Goal: Information Seeking & Learning: Check status

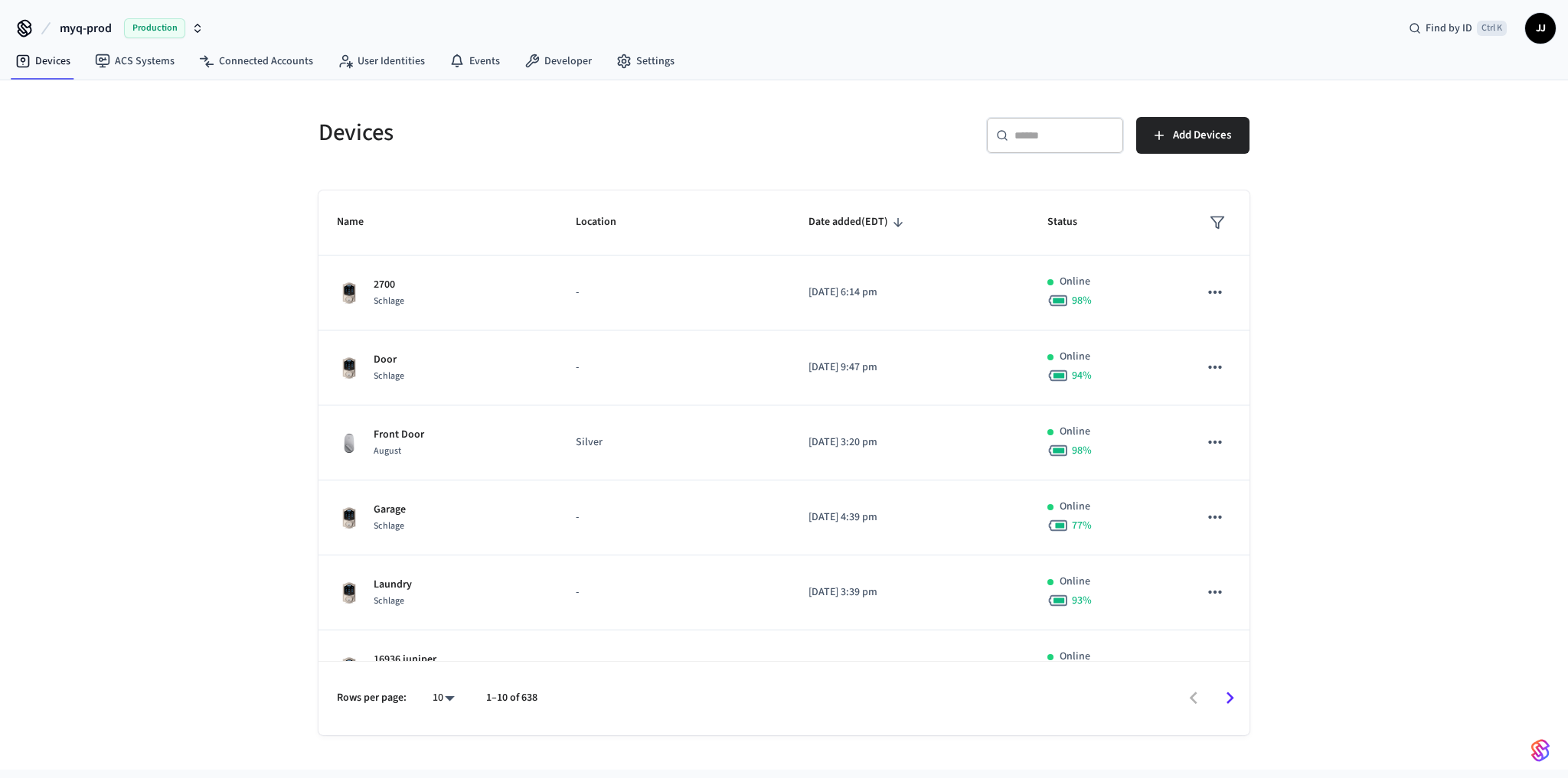
click at [139, 34] on span "Production" at bounding box center [155, 28] width 61 height 20
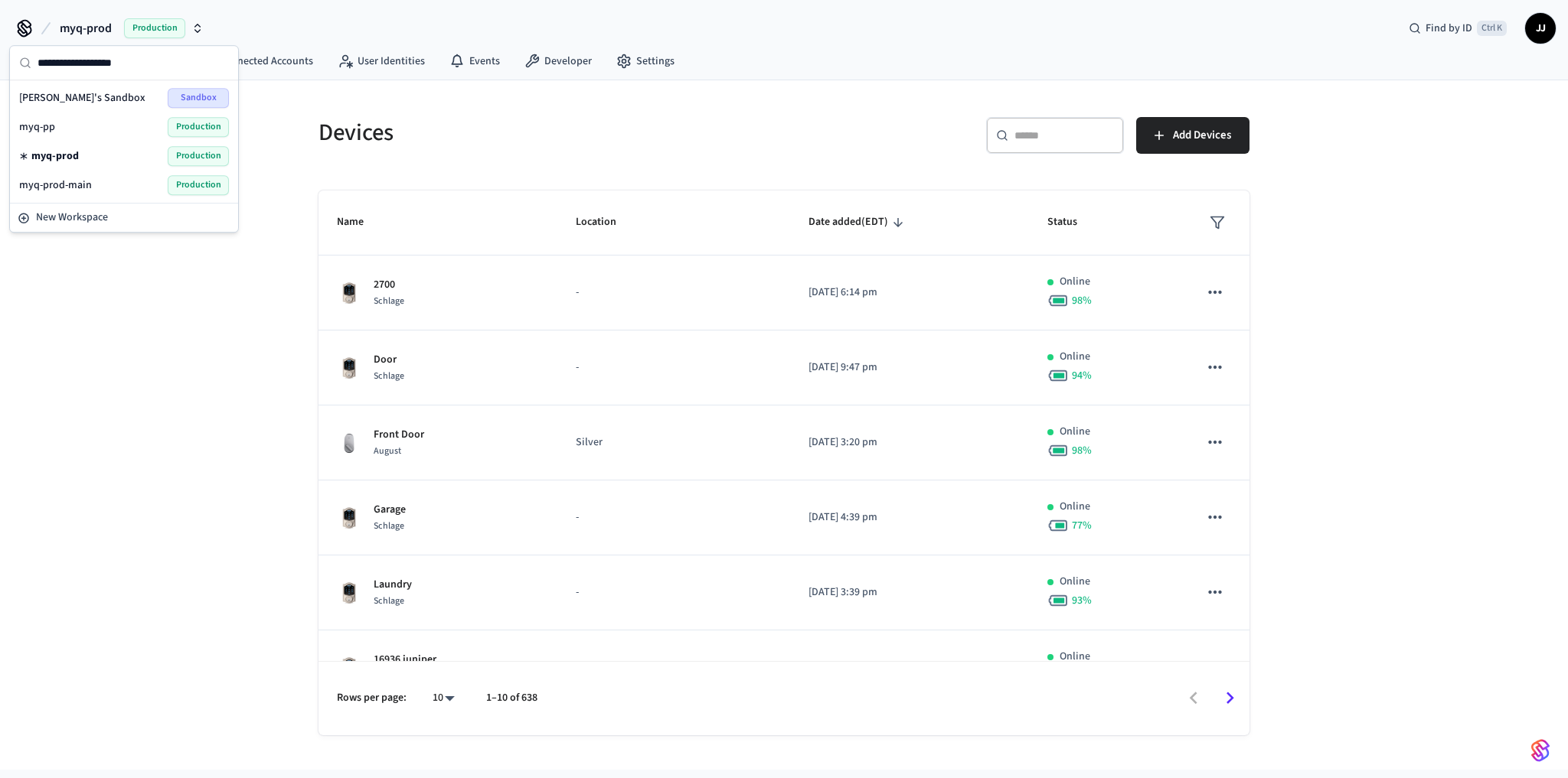
click at [136, 181] on div "myq-prod-main Production" at bounding box center [123, 185] width 210 height 20
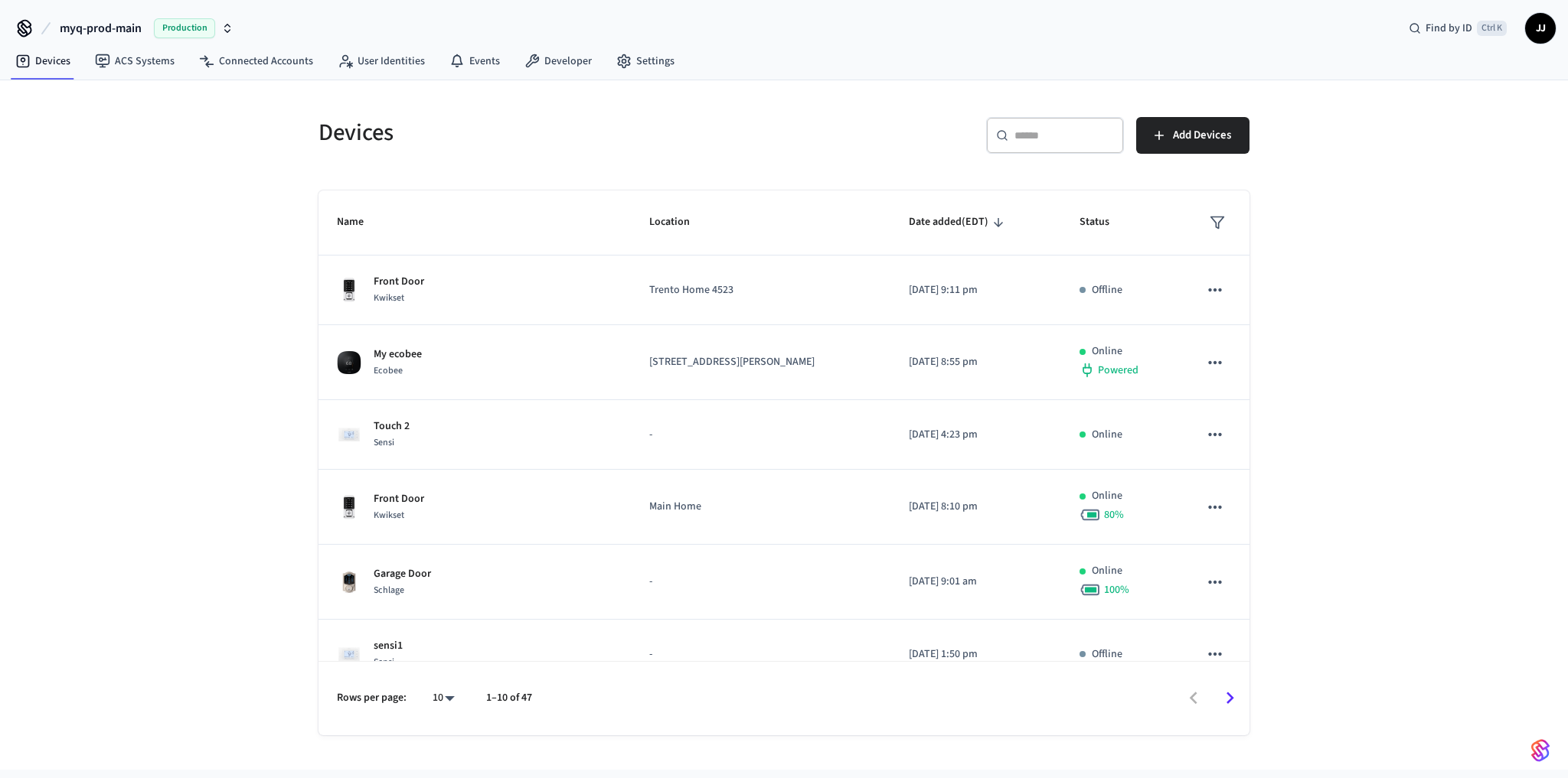
click at [811, 157] on div "​ ​ Add Devices" at bounding box center [1021, 142] width 457 height 49
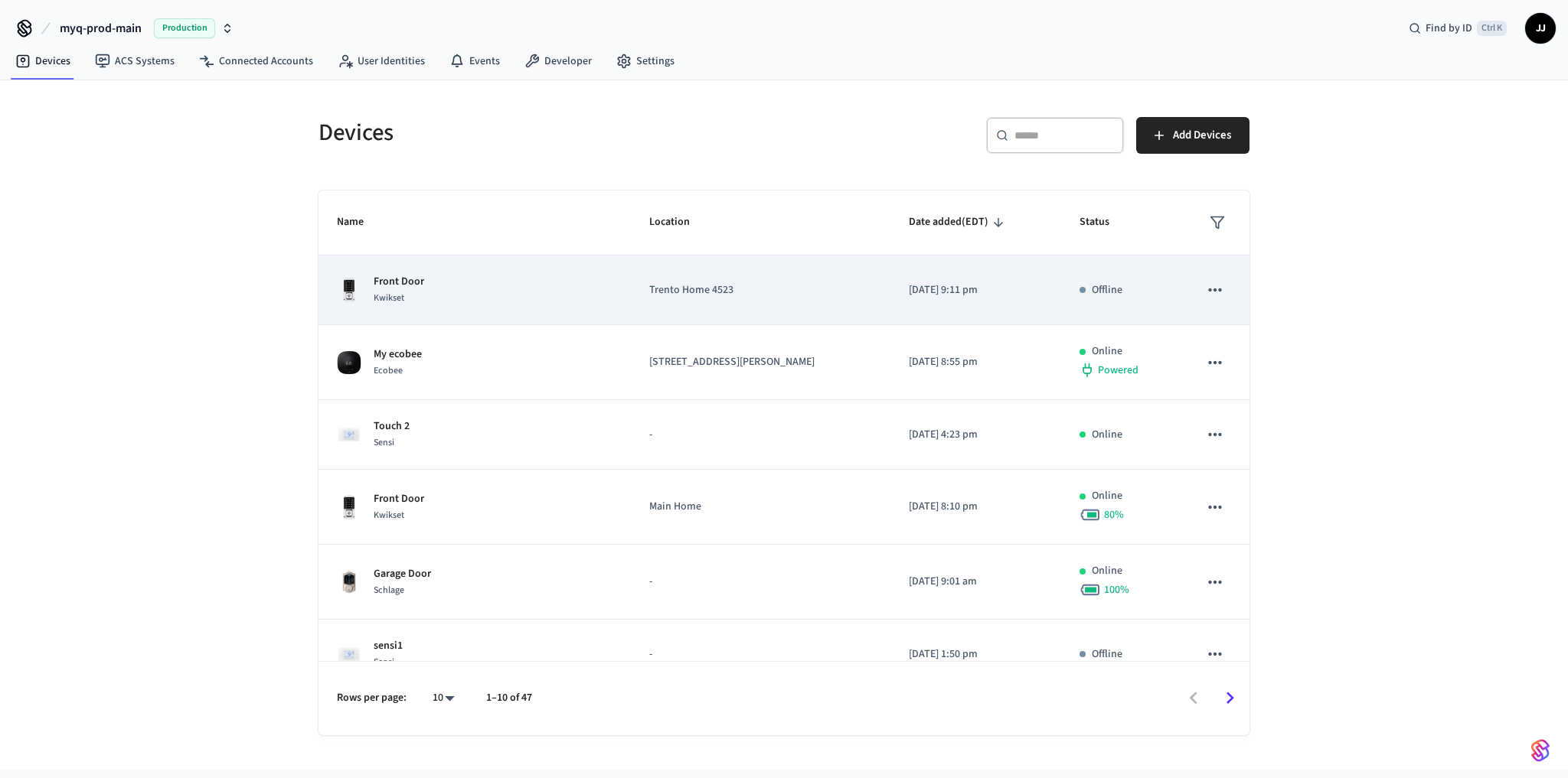
click at [421, 291] on div "Kwikset" at bounding box center [399, 298] width 50 height 16
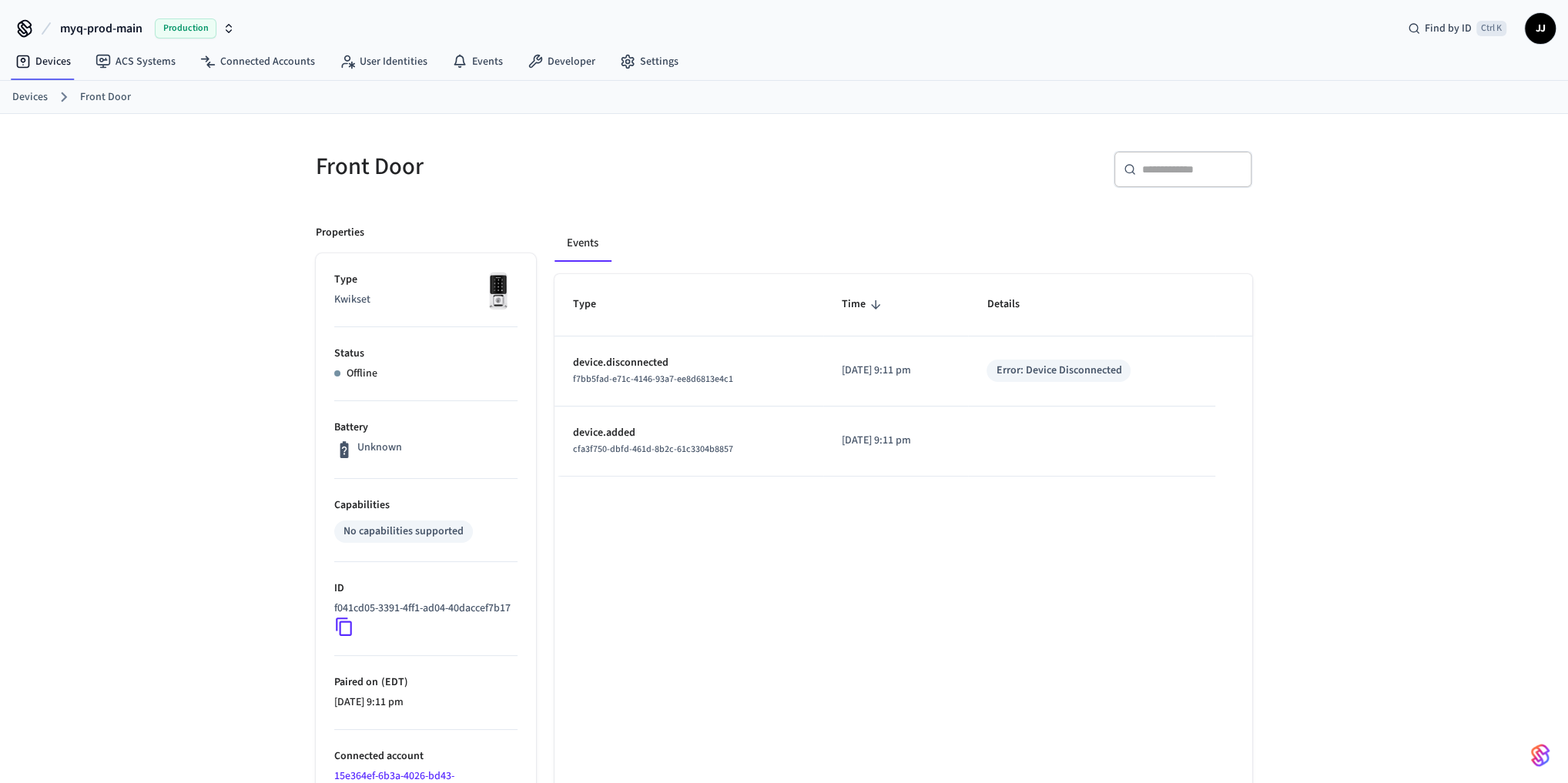
click at [853, 576] on div "Type Time Details device.disconnected f7bb5fad-e71c-4146-93a7-ee8d6813e4c1 2025…" at bounding box center [903, 591] width 697 height 635
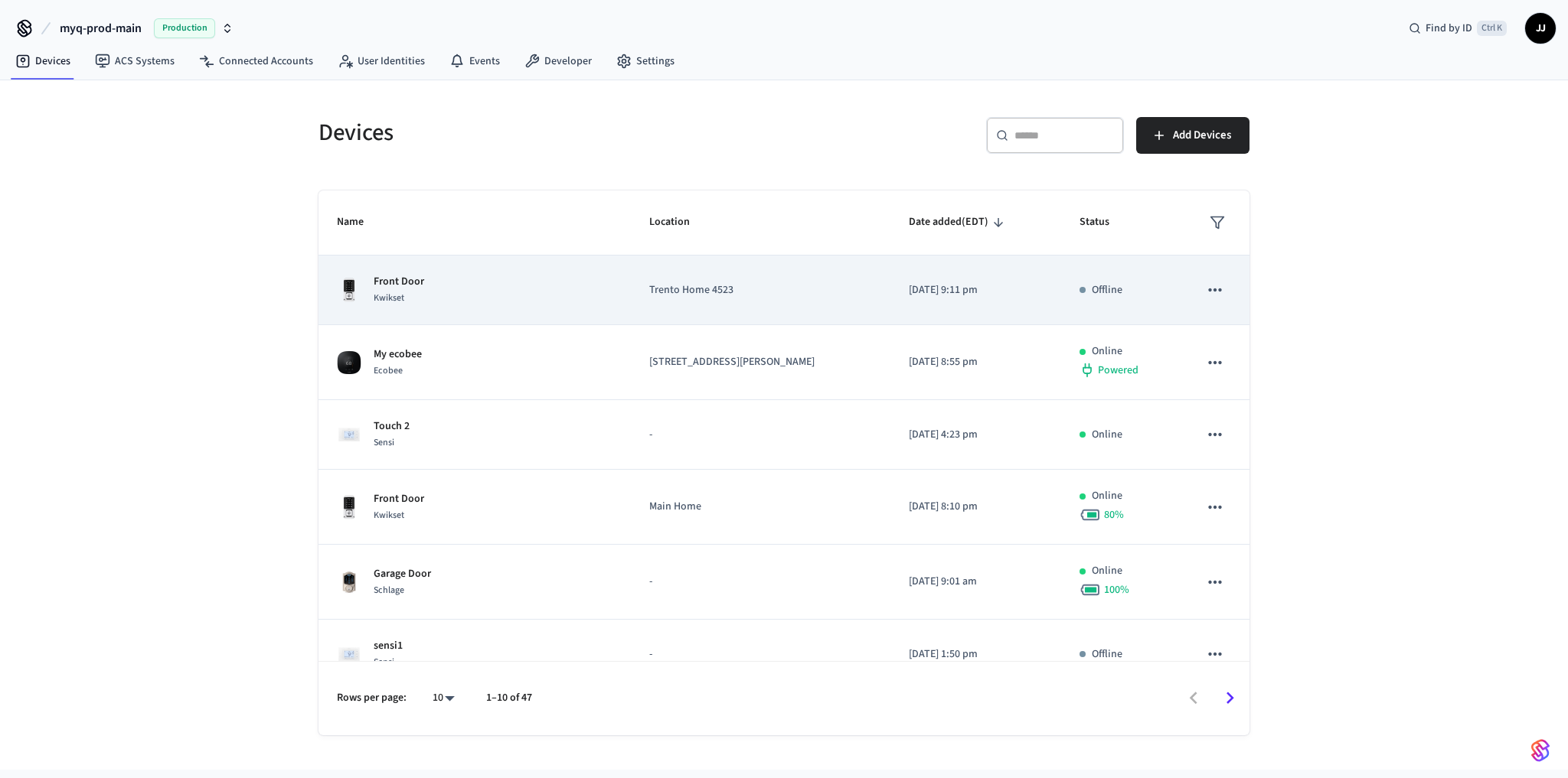
click at [451, 276] on div "Front Door Kwikset" at bounding box center [474, 290] width 276 height 32
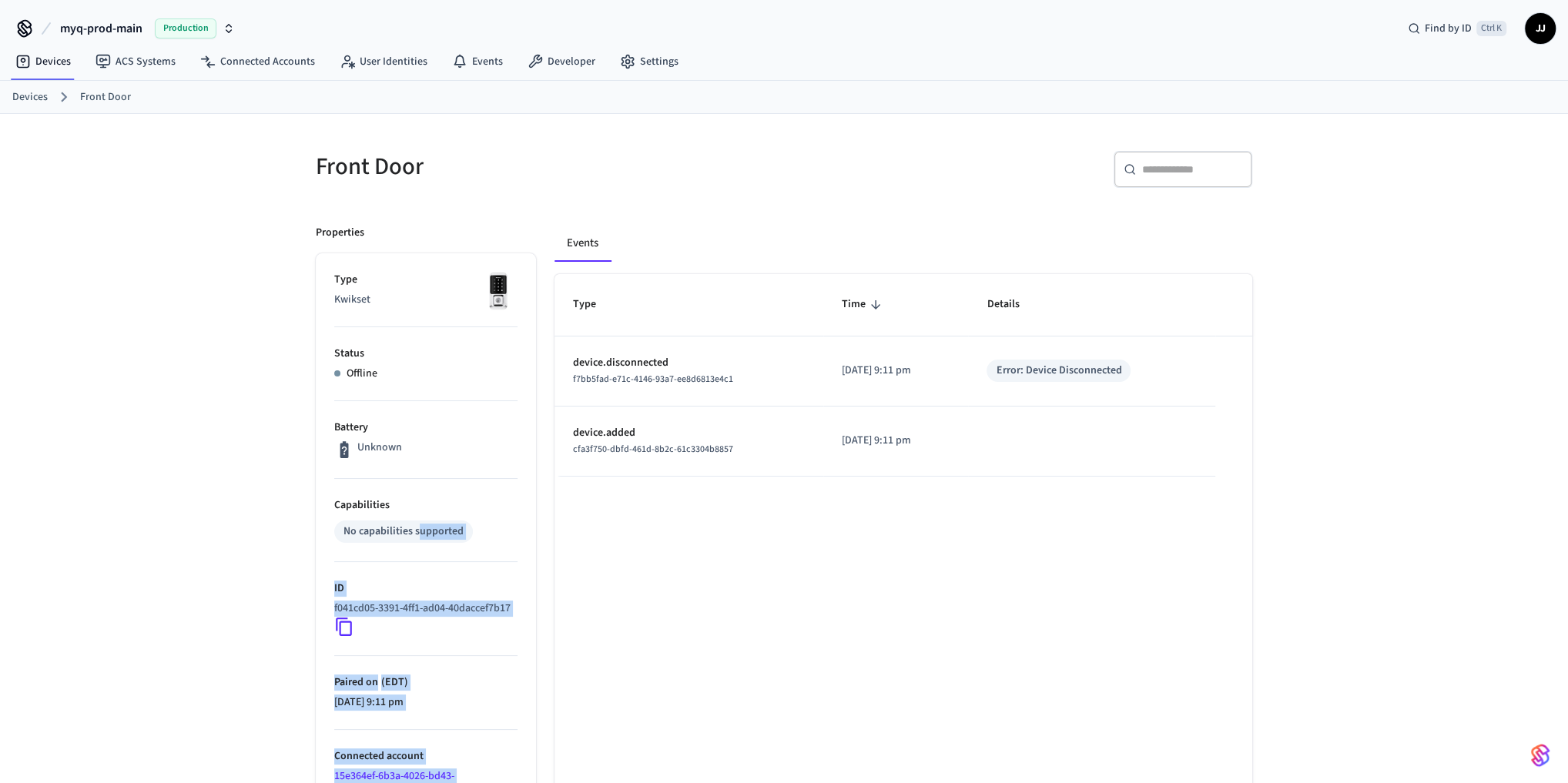
drag, startPoint x: 417, startPoint y: 525, endPoint x: 576, endPoint y: 535, distance: 159.3
click at [561, 533] on div "Properties Type Kwikset Status Offline Battery Unknown Capabilities No capabili…" at bounding box center [775, 558] width 955 height 702
click at [694, 544] on div "Type Time Details device.disconnected f7bb5fad-e71c-4146-93a7-ee8d6813e4c1 2025…" at bounding box center [903, 591] width 697 height 635
click at [377, 531] on div "No capabilities supported" at bounding box center [404, 531] width 120 height 16
click at [1105, 369] on div "Error: Device Disconnected" at bounding box center [1058, 370] width 126 height 16
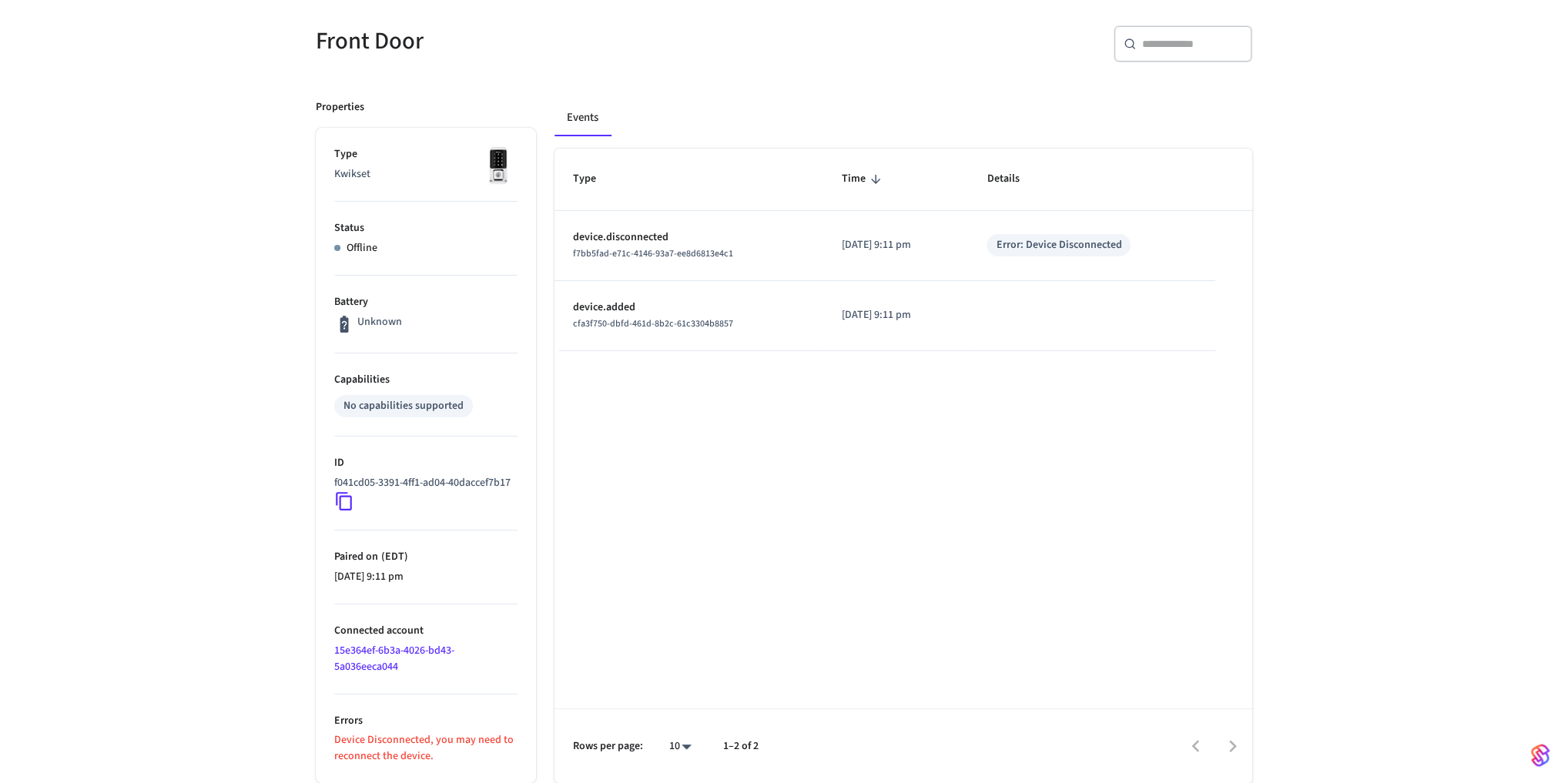
scroll to position [138, 0]
click at [751, 635] on div "Type Time Details device.disconnected f7bb5fad-e71c-4146-93a7-ee8d6813e4c1 2025…" at bounding box center [903, 465] width 697 height 635
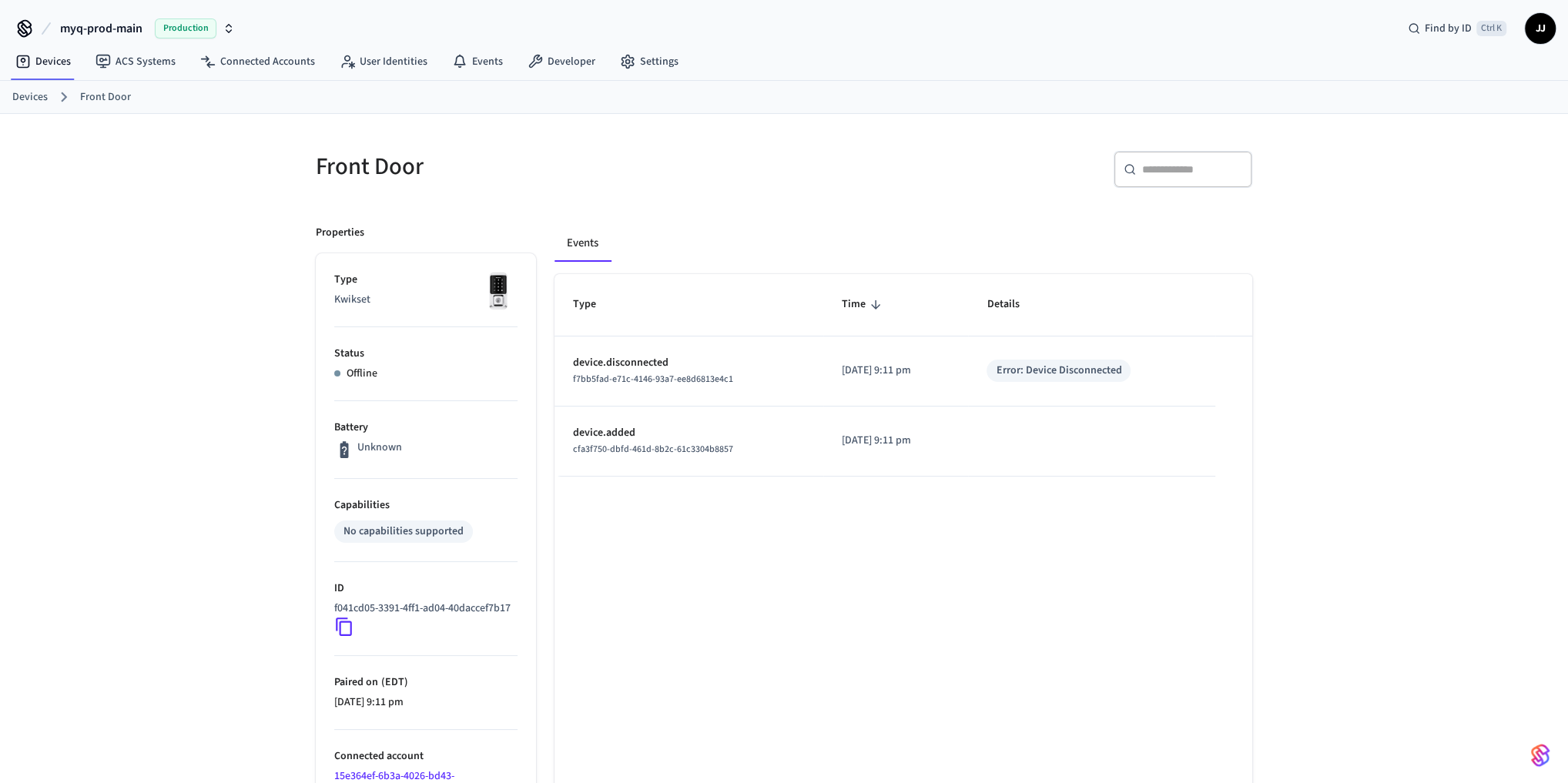
scroll to position [0, 0]
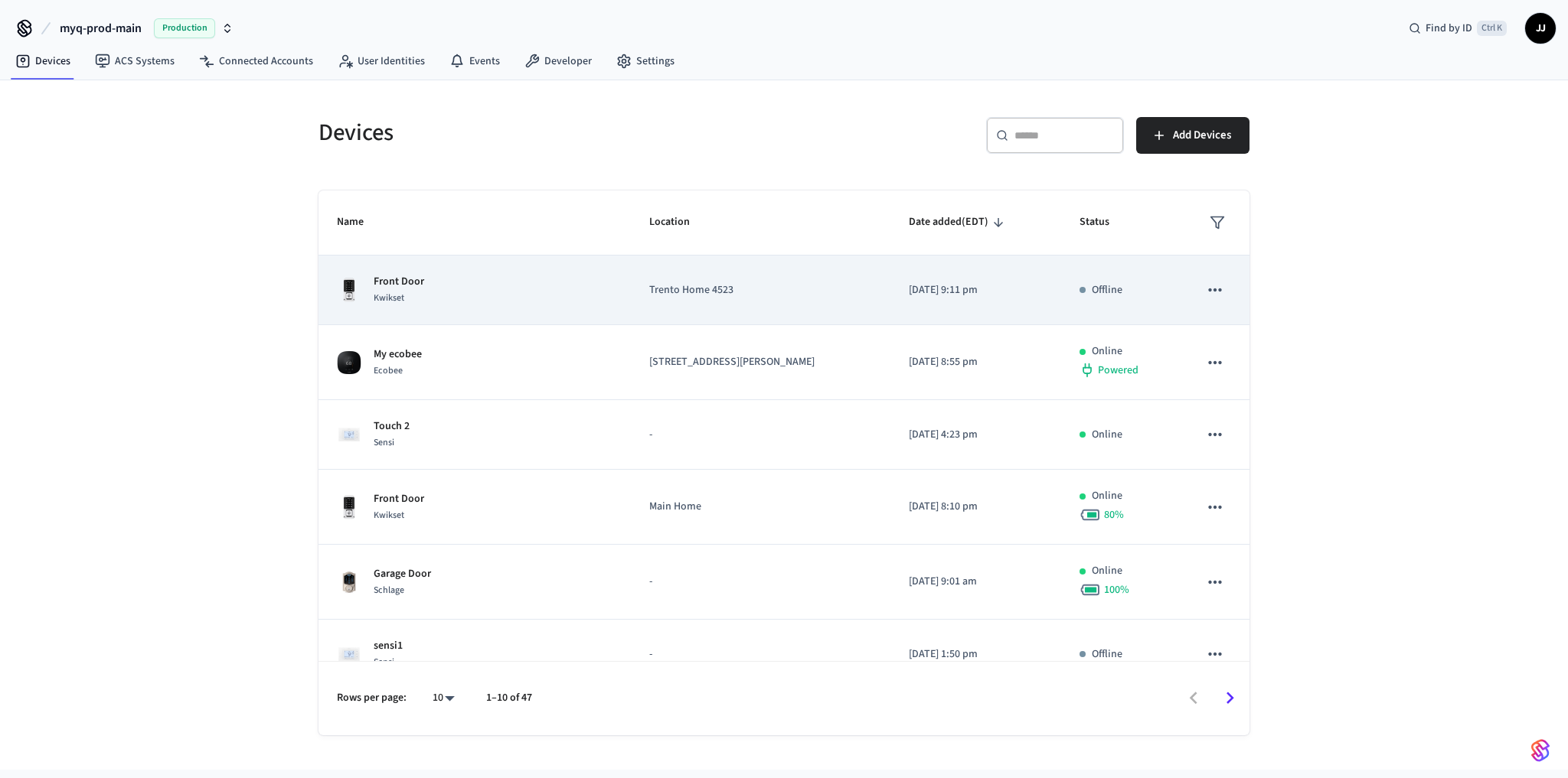
click at [1094, 295] on p "Offline" at bounding box center [1107, 290] width 31 height 16
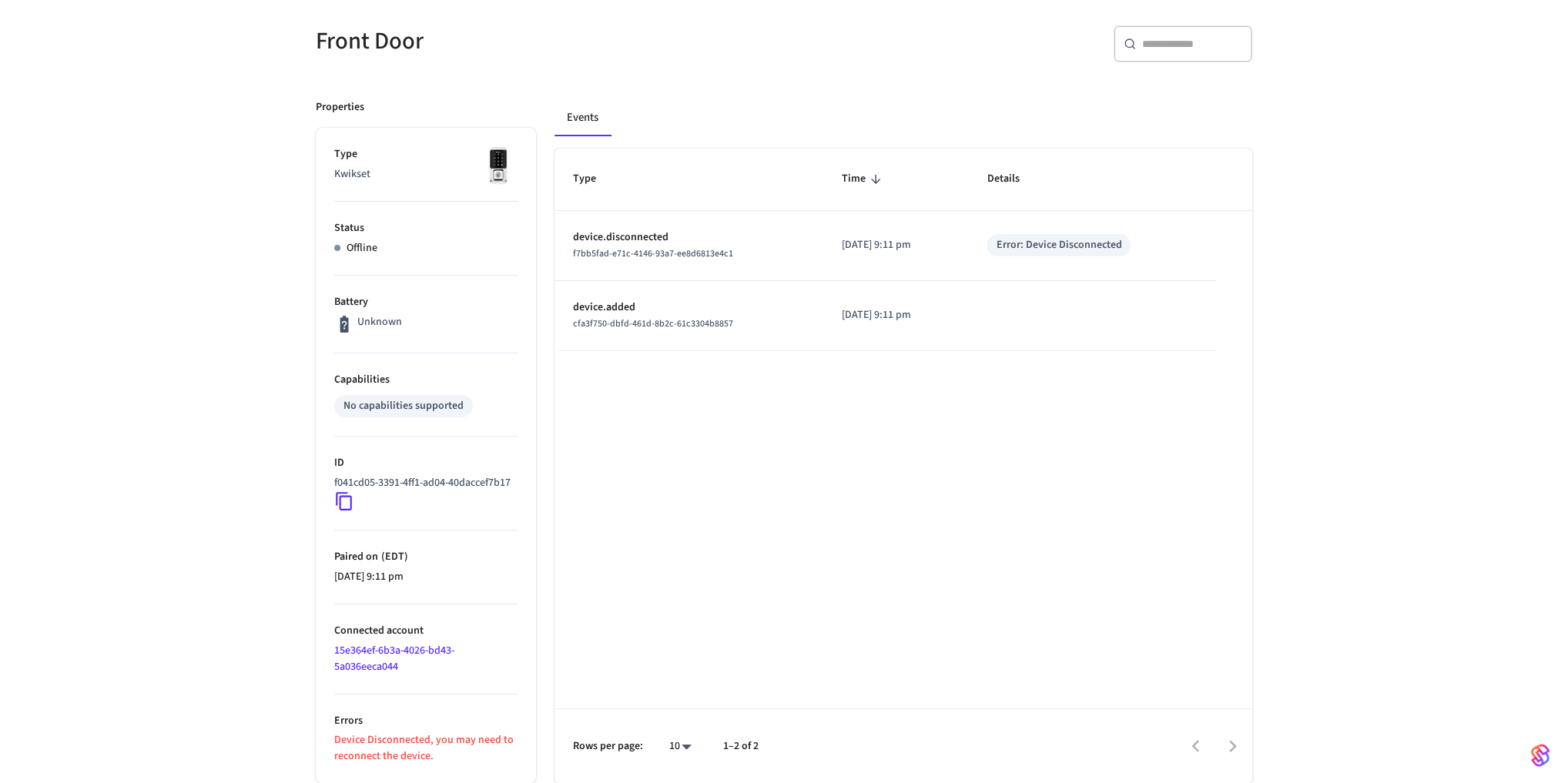
scroll to position [138, 0]
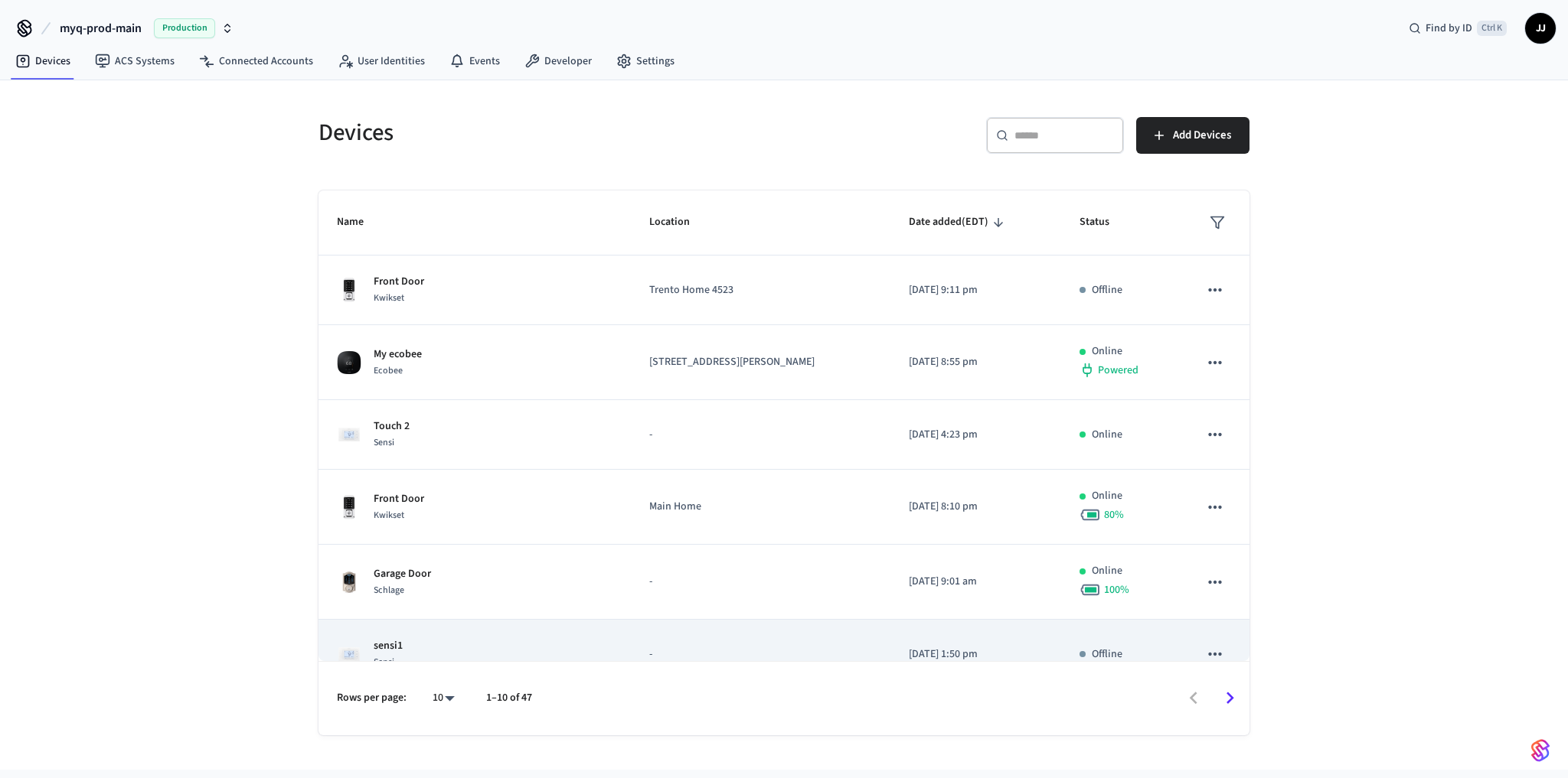
click at [649, 646] on p "-" at bounding box center [761, 654] width 223 height 16
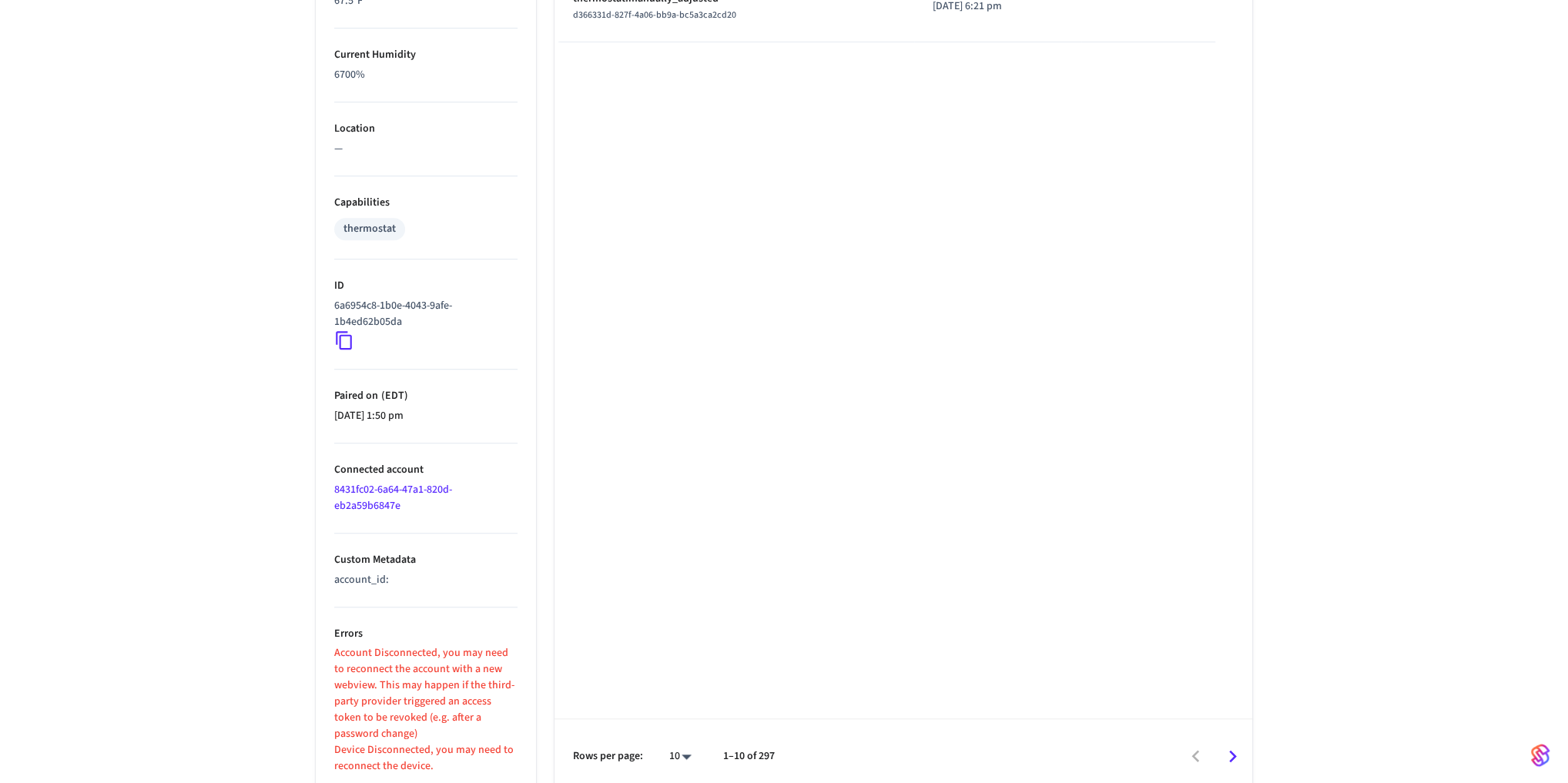
scroll to position [998, 0]
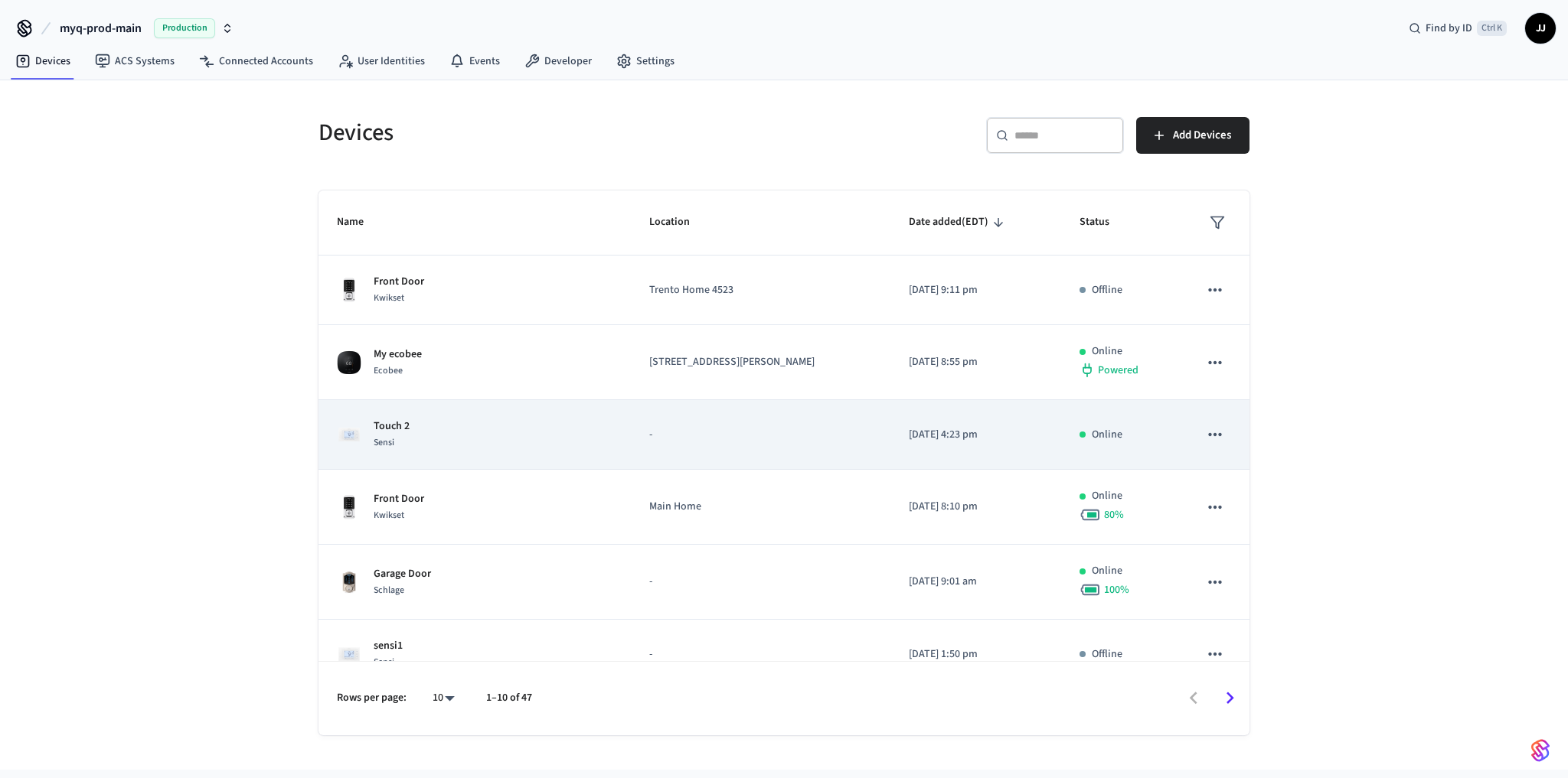
click at [457, 449] on td "Touch 2 Sensi" at bounding box center [474, 435] width 313 height 70
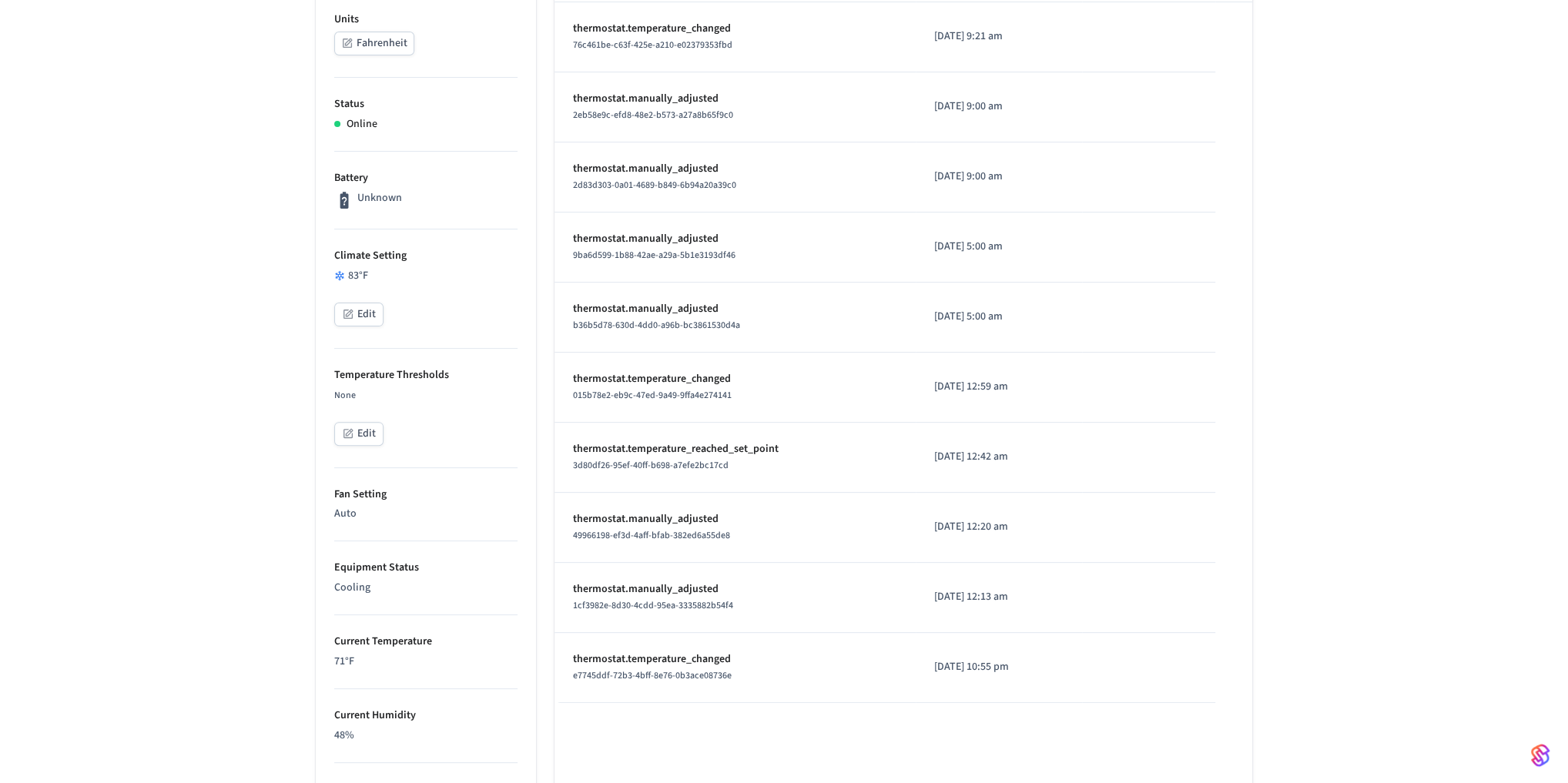
scroll to position [6, 0]
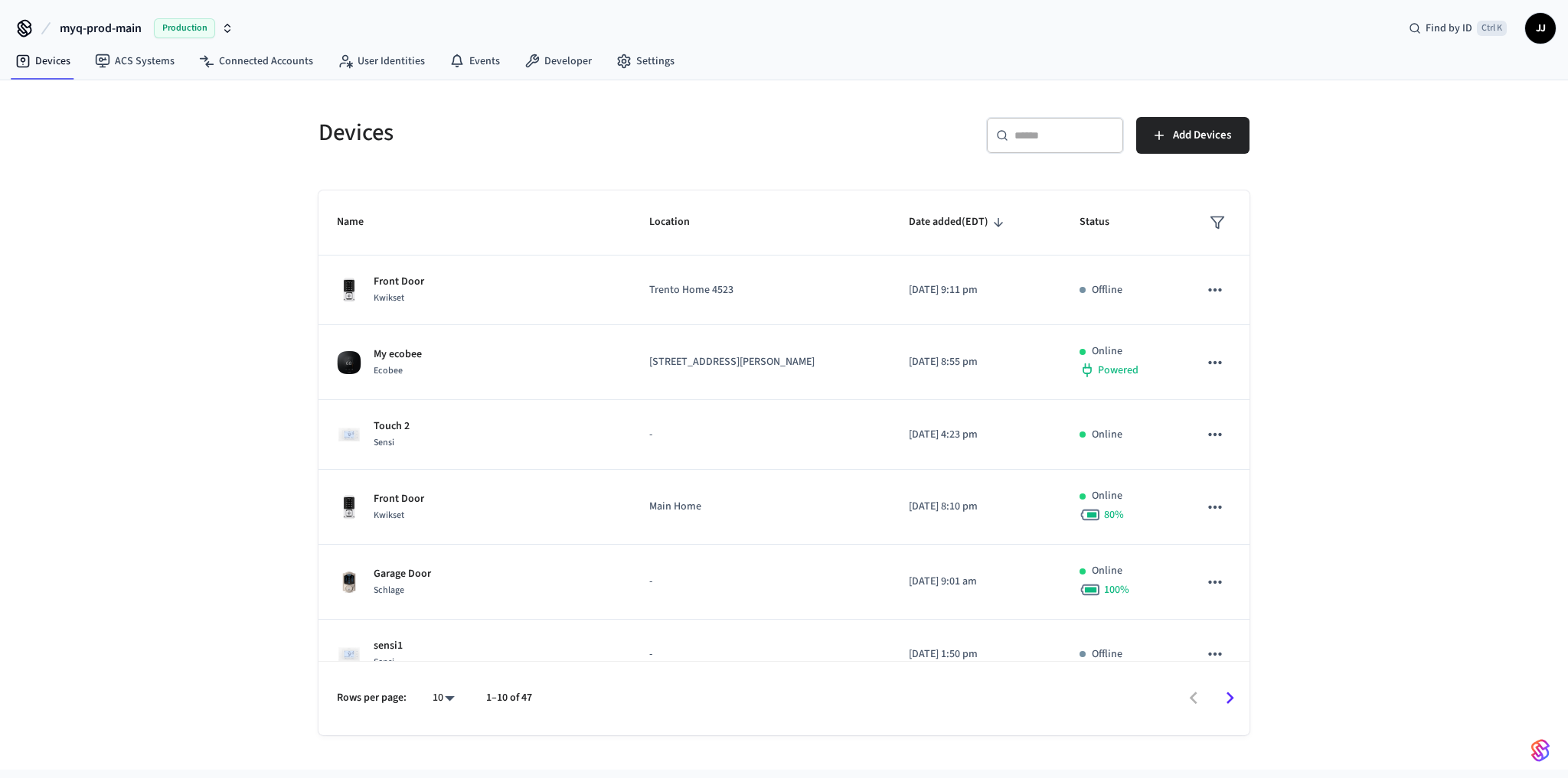
click at [287, 548] on div "Devices ​ ​ Add Devices Name Location Date added (EDT) Status Front Door Kwikse…" at bounding box center [784, 425] width 1568 height 689
